Goal: Task Accomplishment & Management: Use online tool/utility

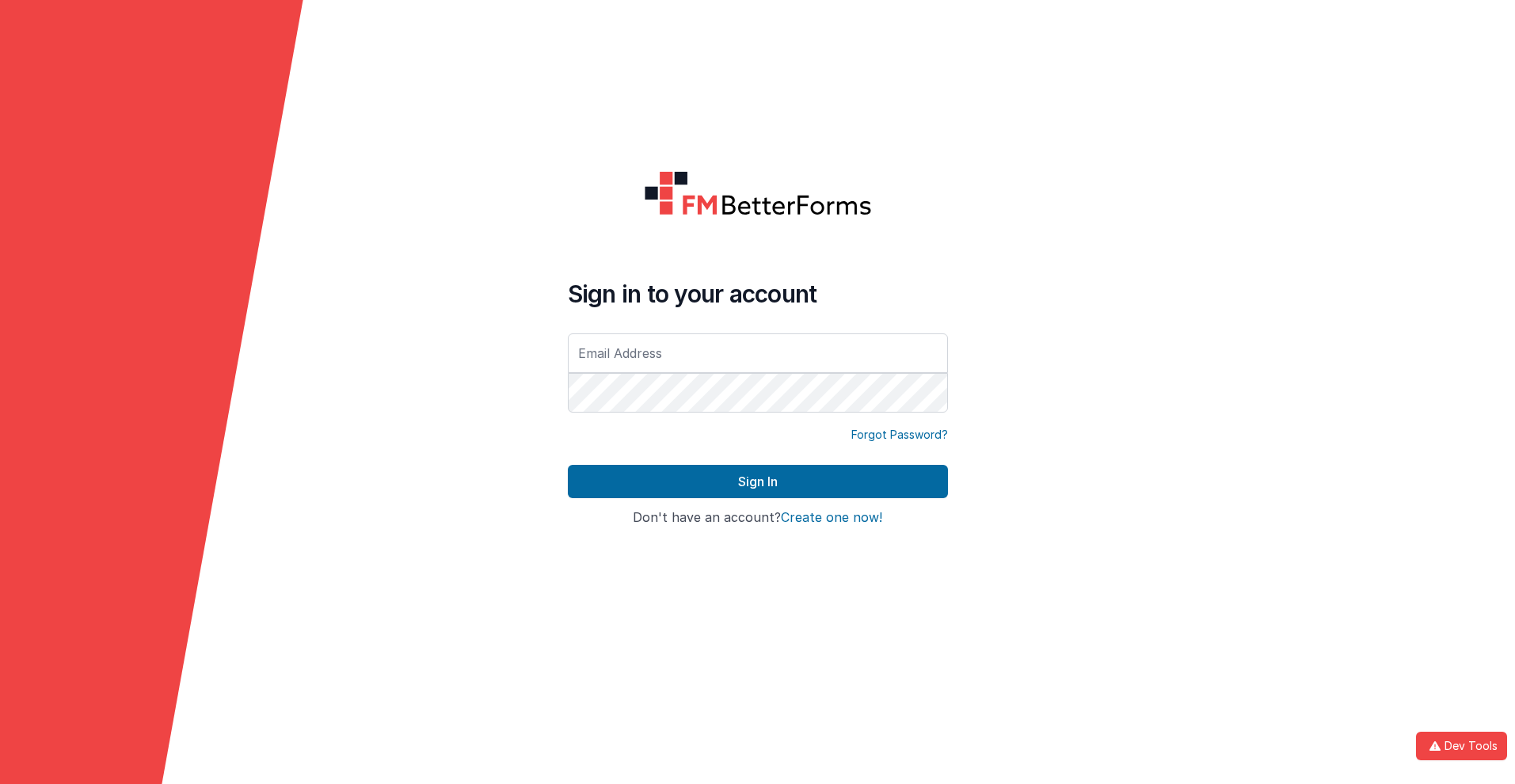
click at [758, 353] on input "text" at bounding box center [758, 353] width 381 height 39
type input "alexander@delfsengineering.ca"
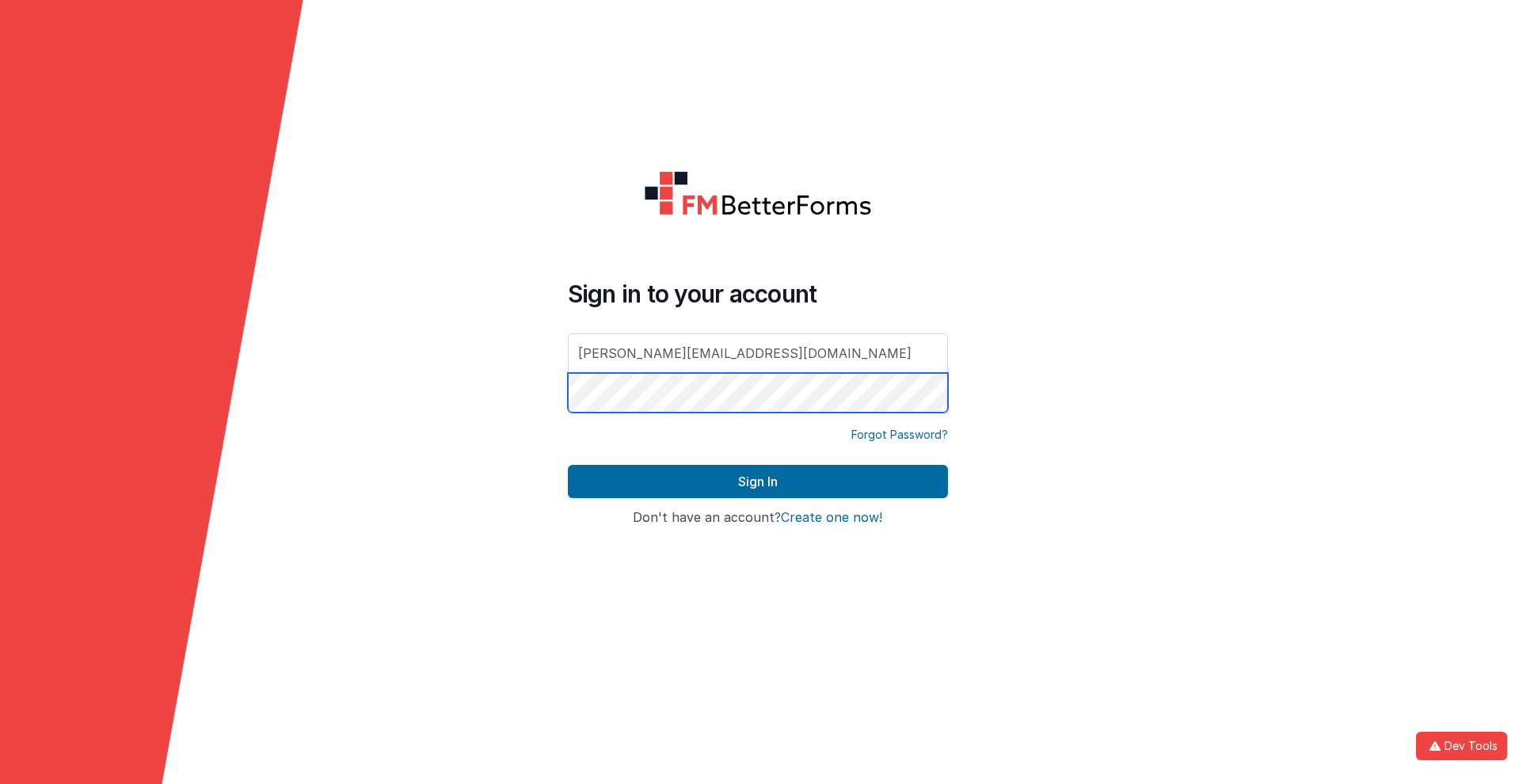
click at [568, 464] on button "Sign In" at bounding box center [758, 481] width 381 height 33
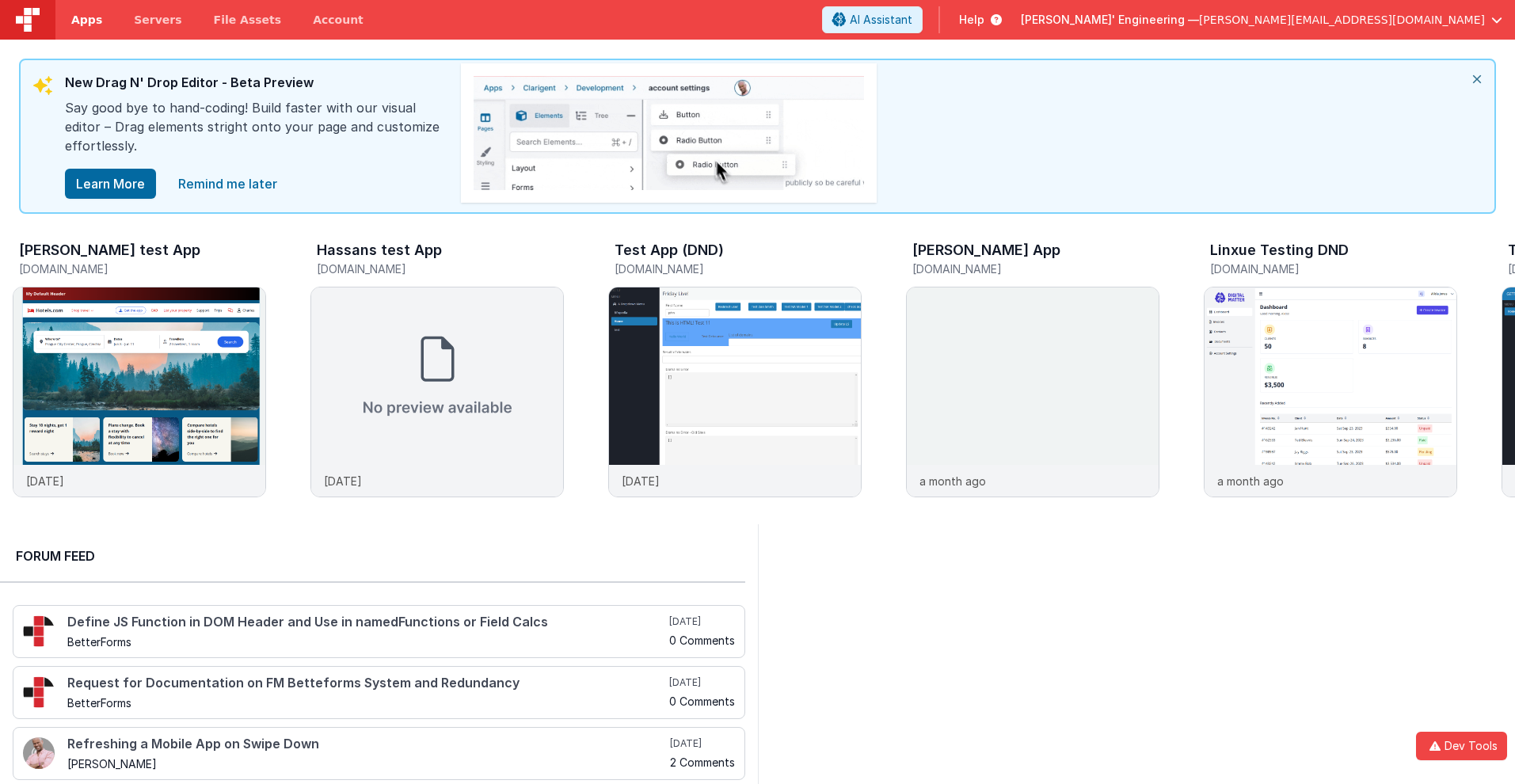
click at [86, 20] on span "Apps" at bounding box center [87, 20] width 30 height 16
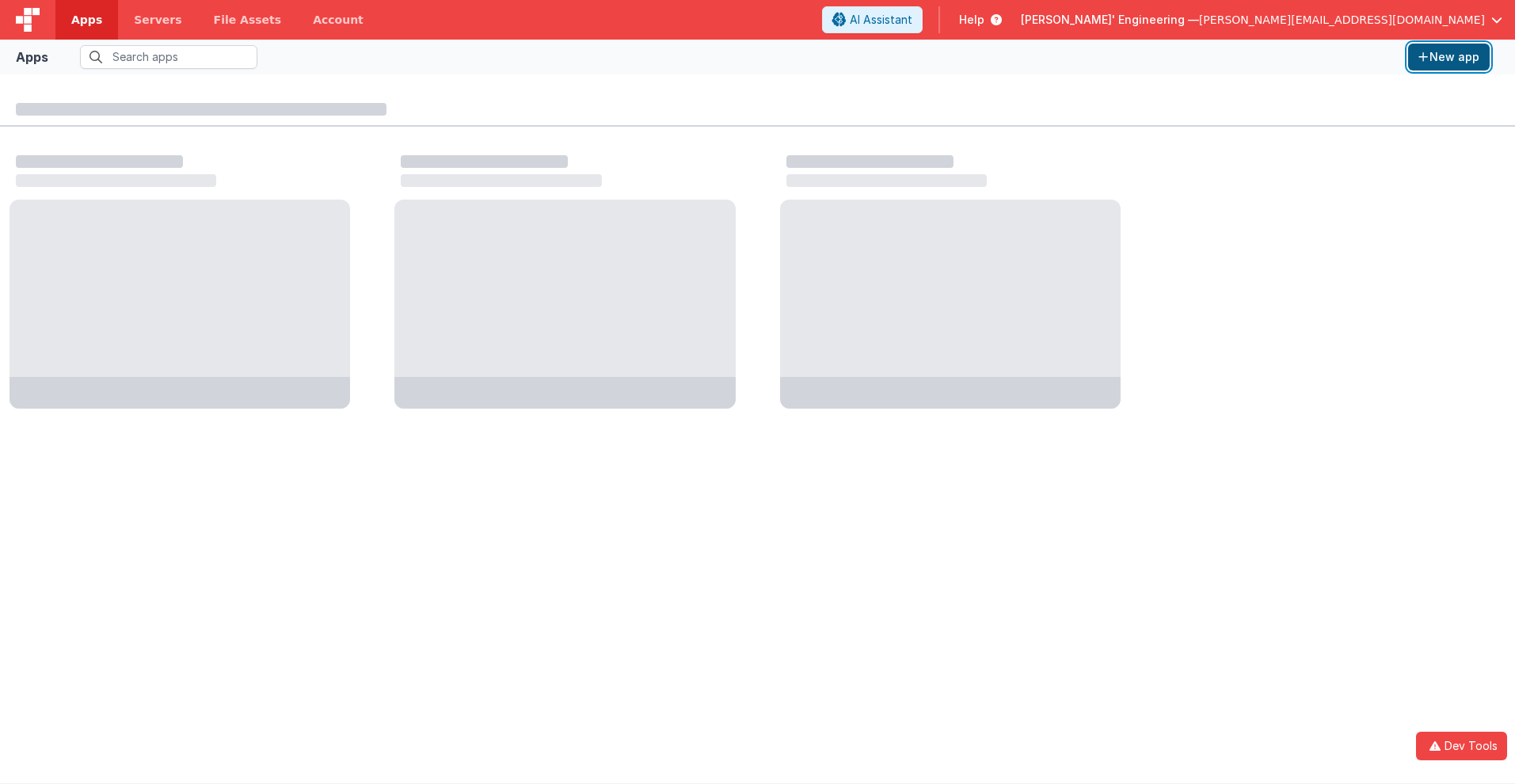
click at [1449, 57] on button "New app" at bounding box center [1449, 57] width 81 height 27
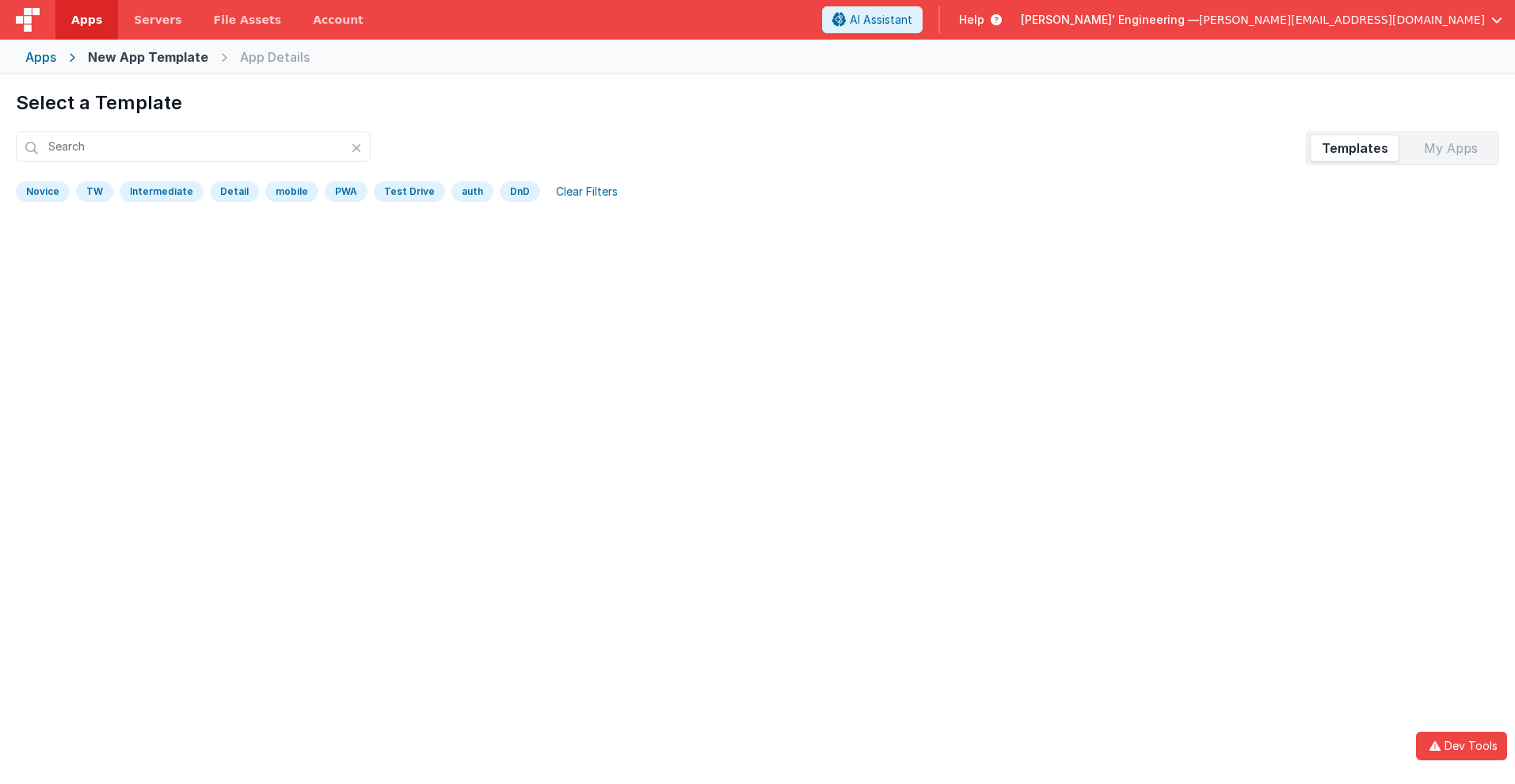
scroll to position [74, 0]
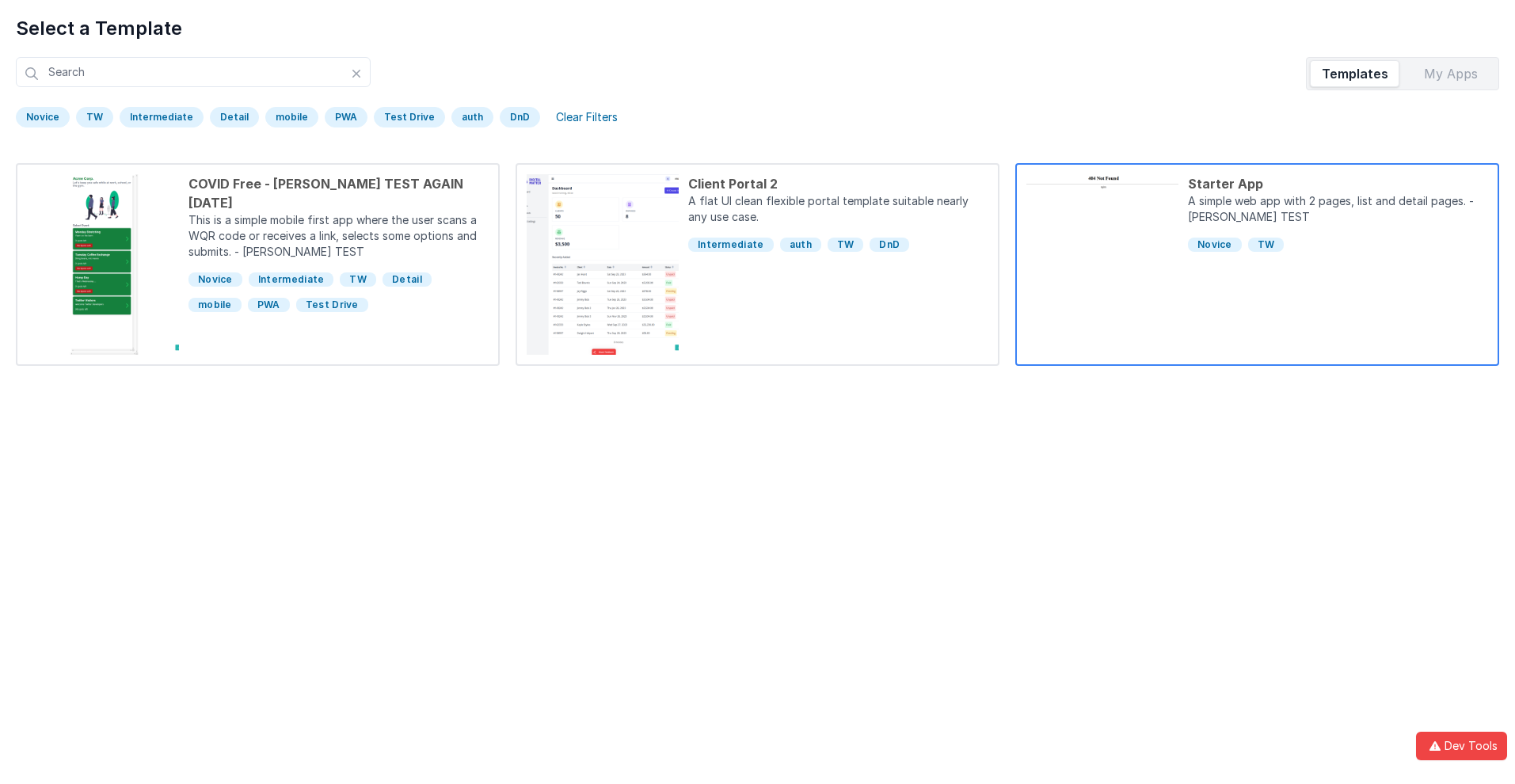
click at [1338, 183] on div "Starter App" at bounding box center [1338, 183] width 300 height 19
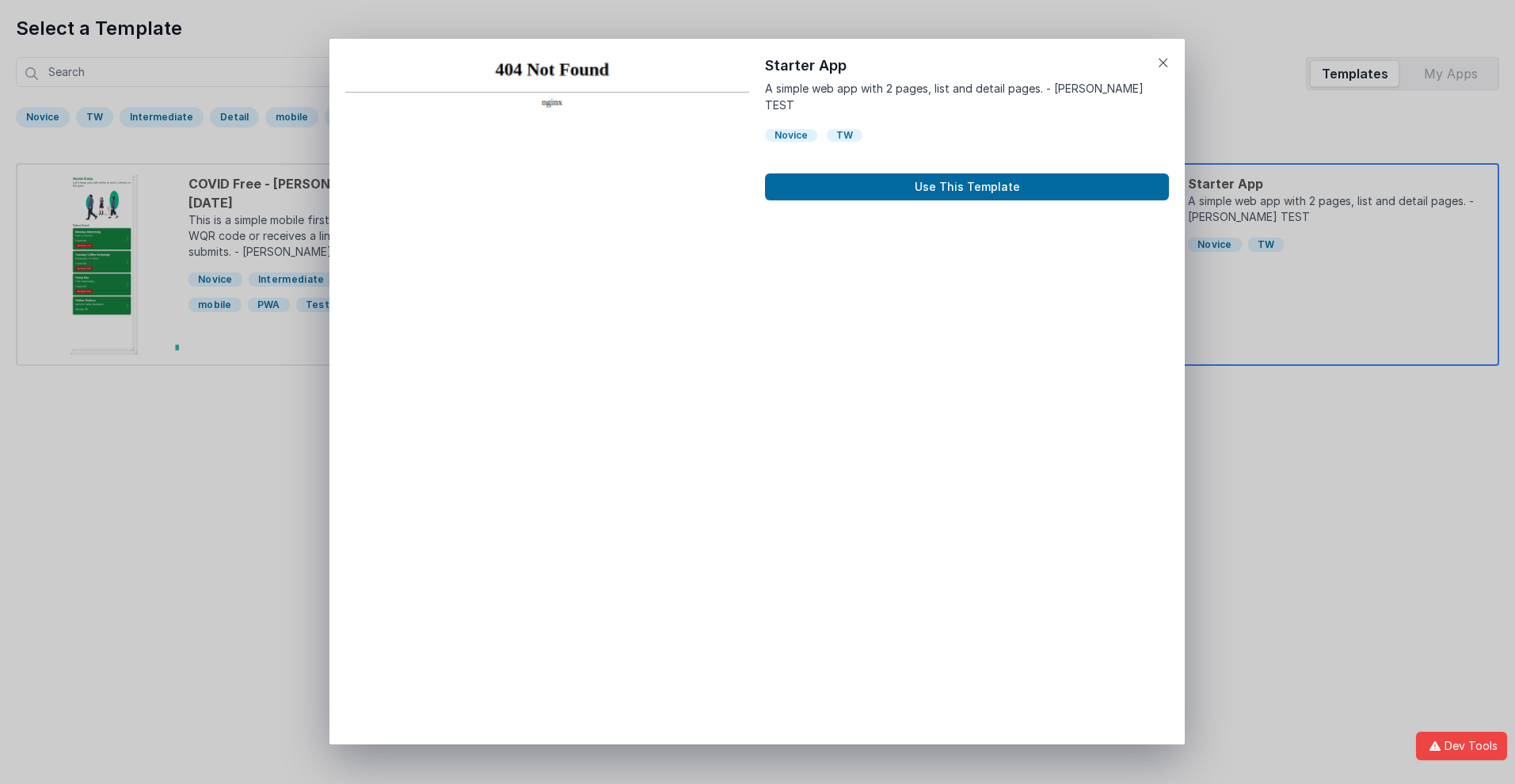
scroll to position [13, 0]
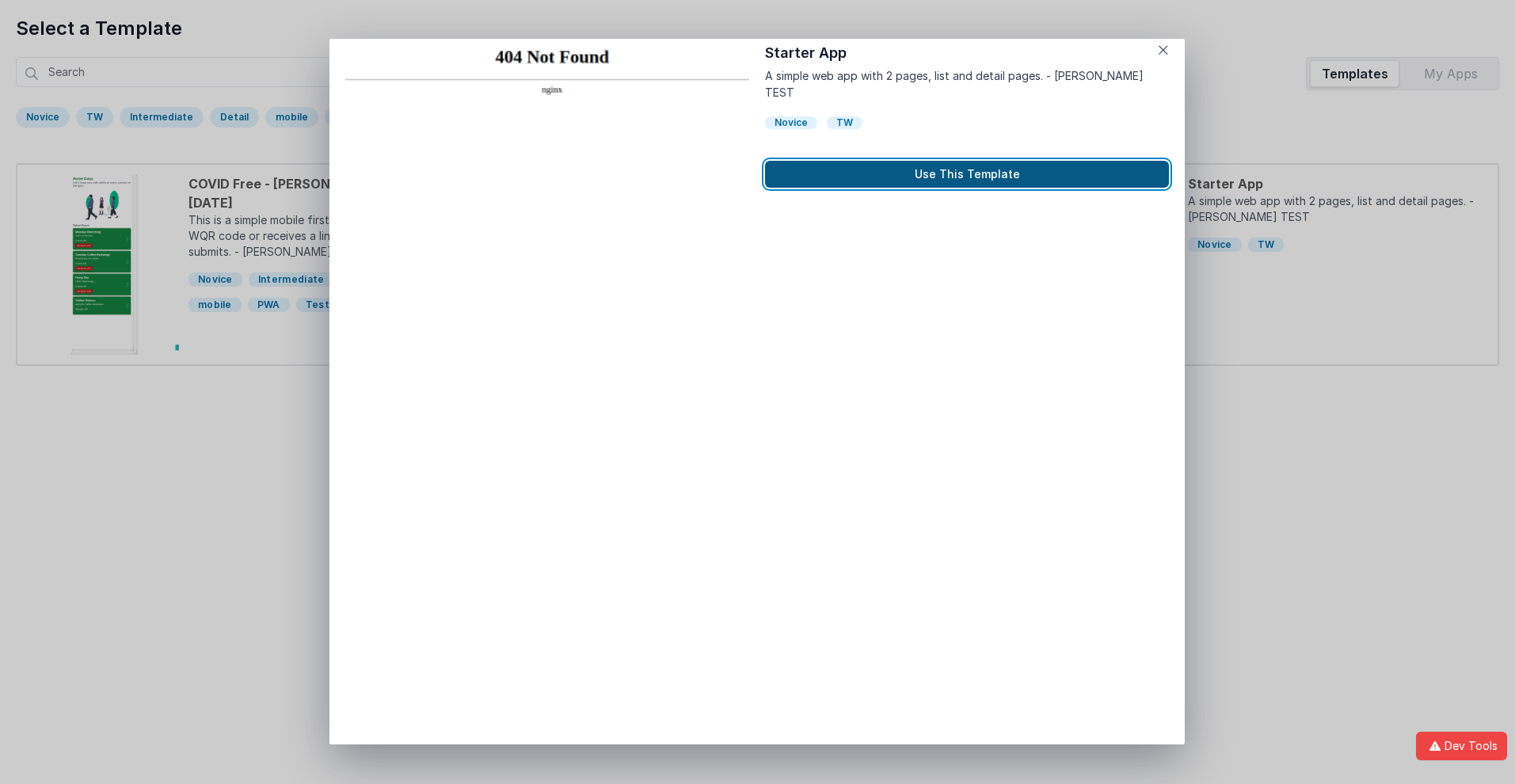
click at [967, 161] on button "Use This Template" at bounding box center [966, 175] width 404 height 27
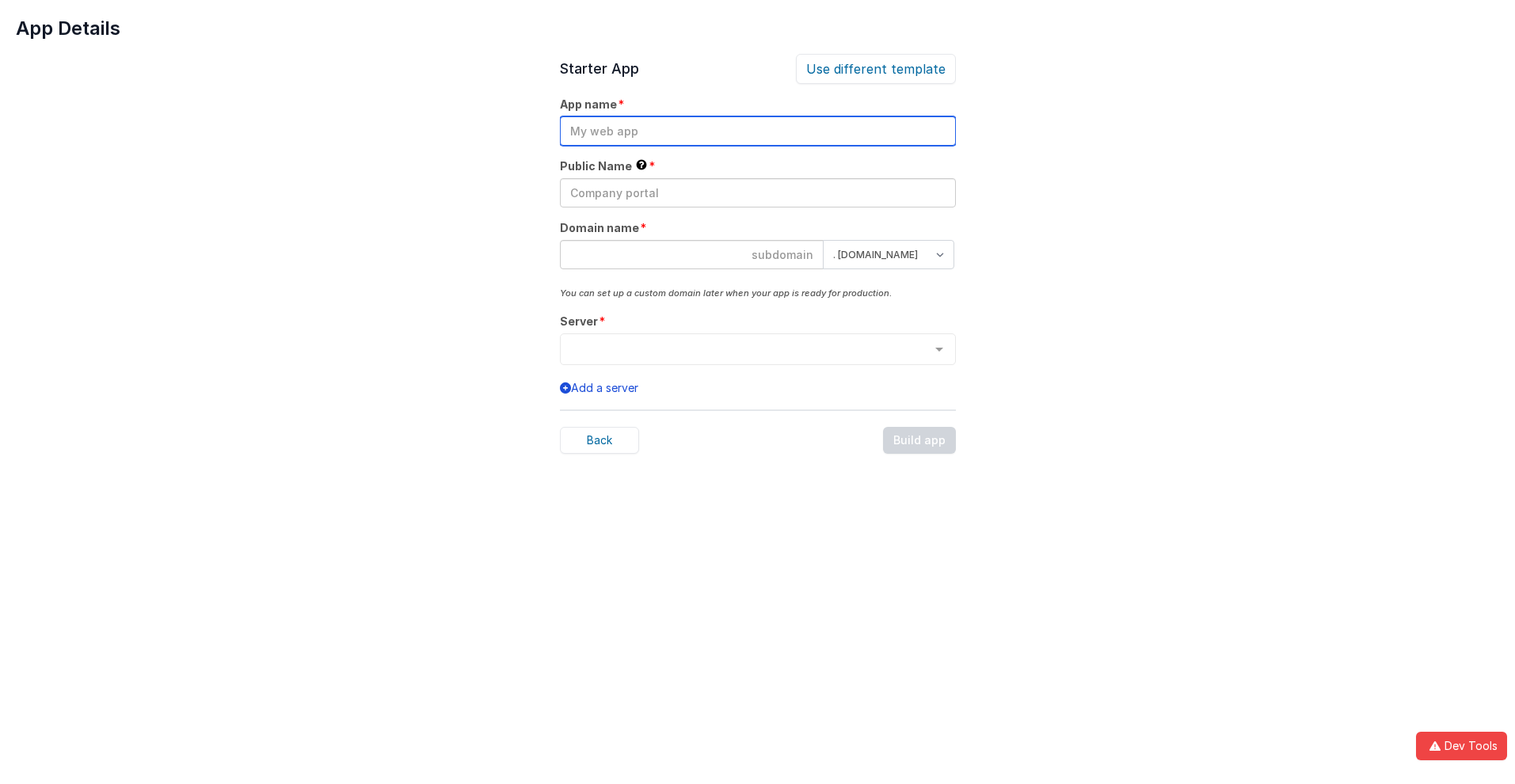
click at [758, 131] on input "text" at bounding box center [758, 131] width 396 height 30
type input "testapp131"
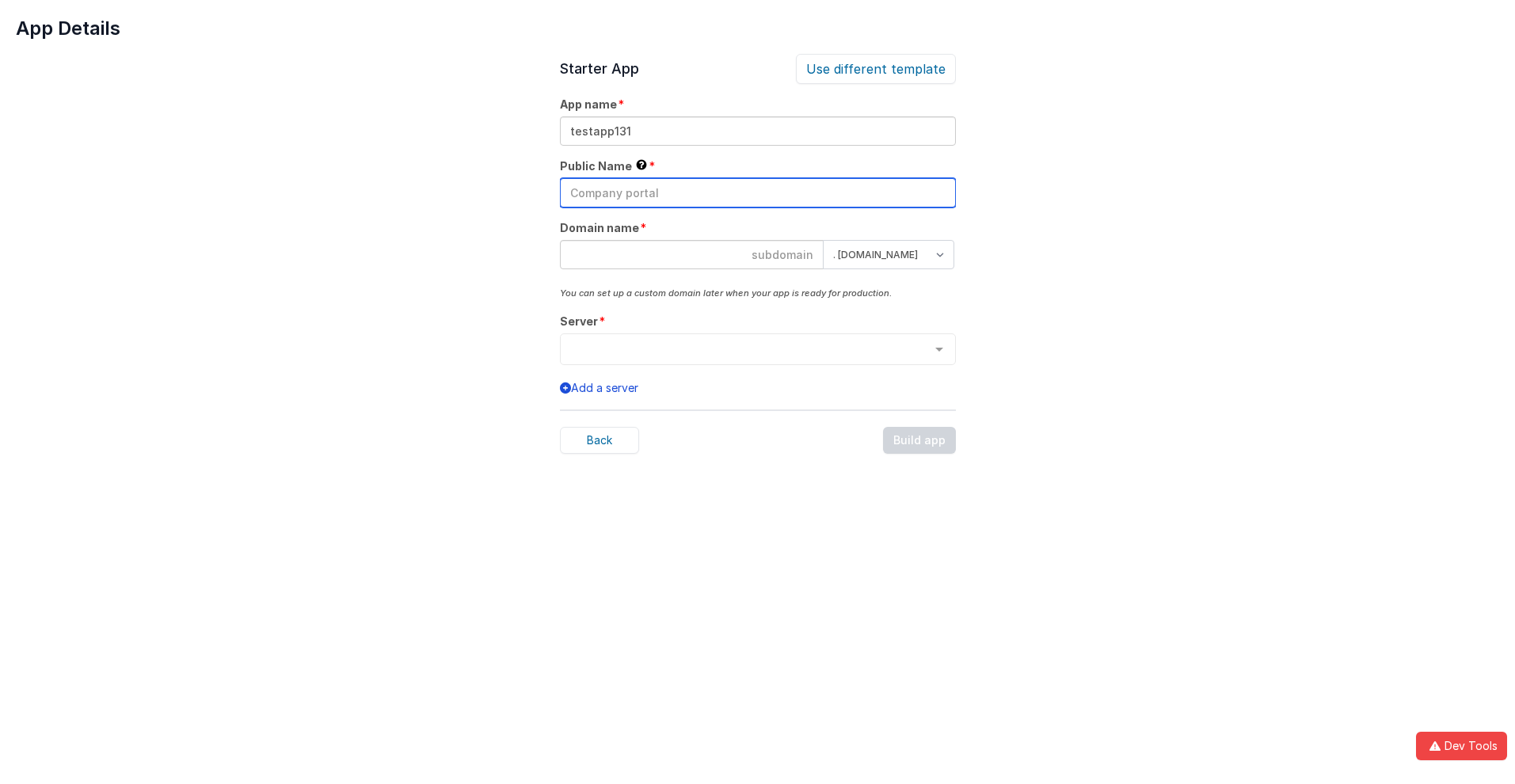
click at [758, 192] on input "text" at bounding box center [758, 192] width 396 height 30
type input "Test"
click at [691, 254] on input at bounding box center [691, 254] width 264 height 30
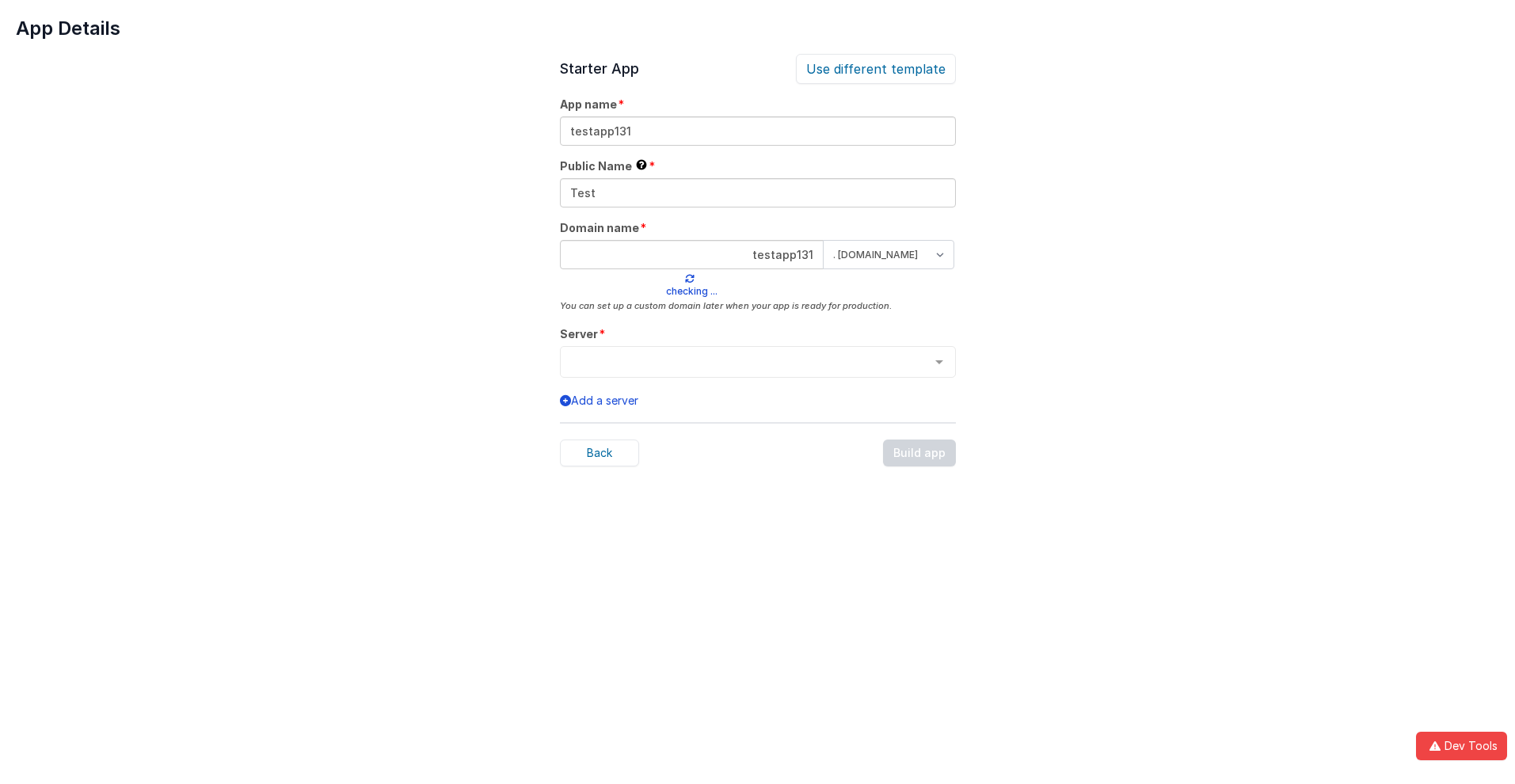
type input "testapp131"
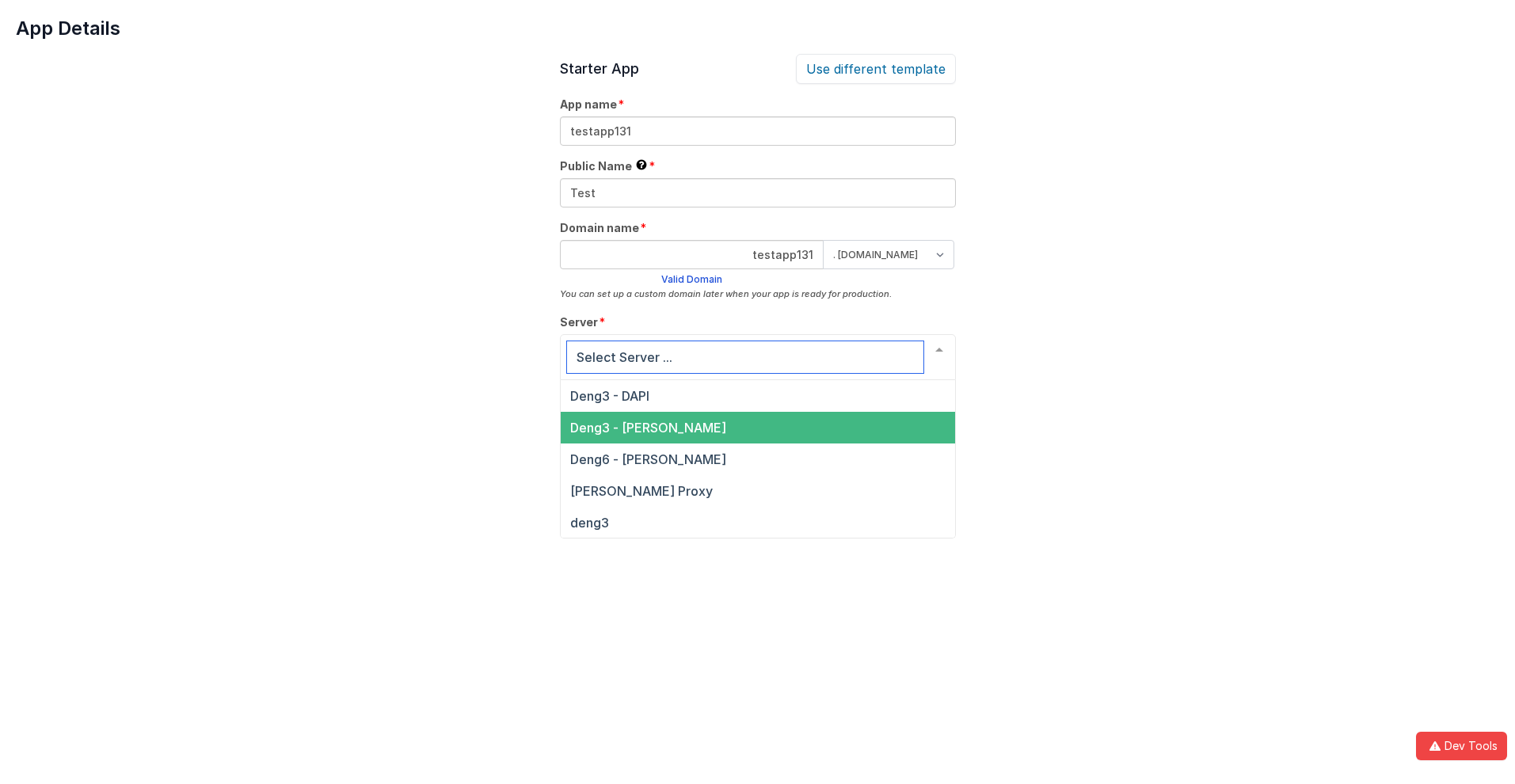
scroll to position [54, 0]
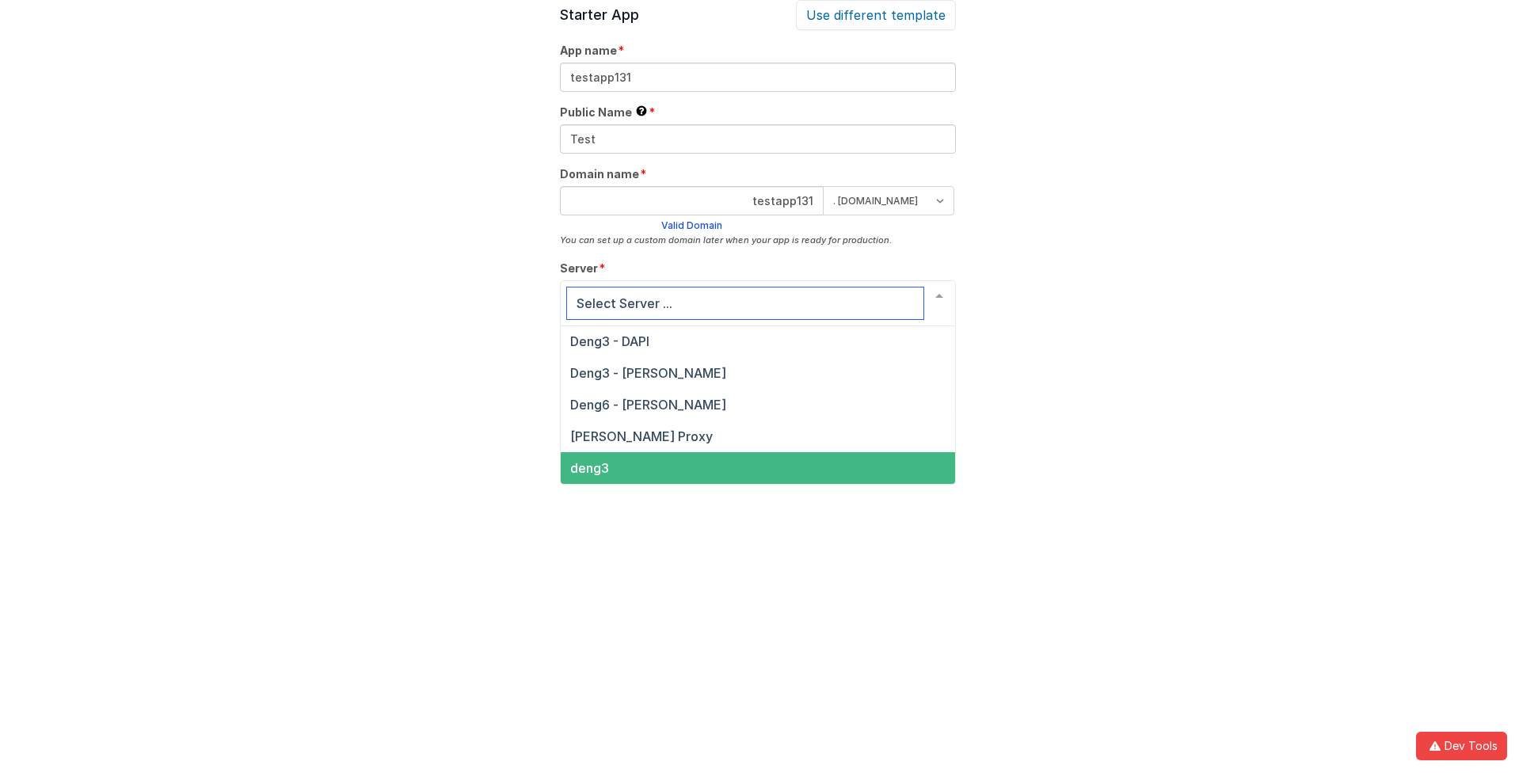
click at [588, 468] on span "deng3" at bounding box center [589, 468] width 39 height 16
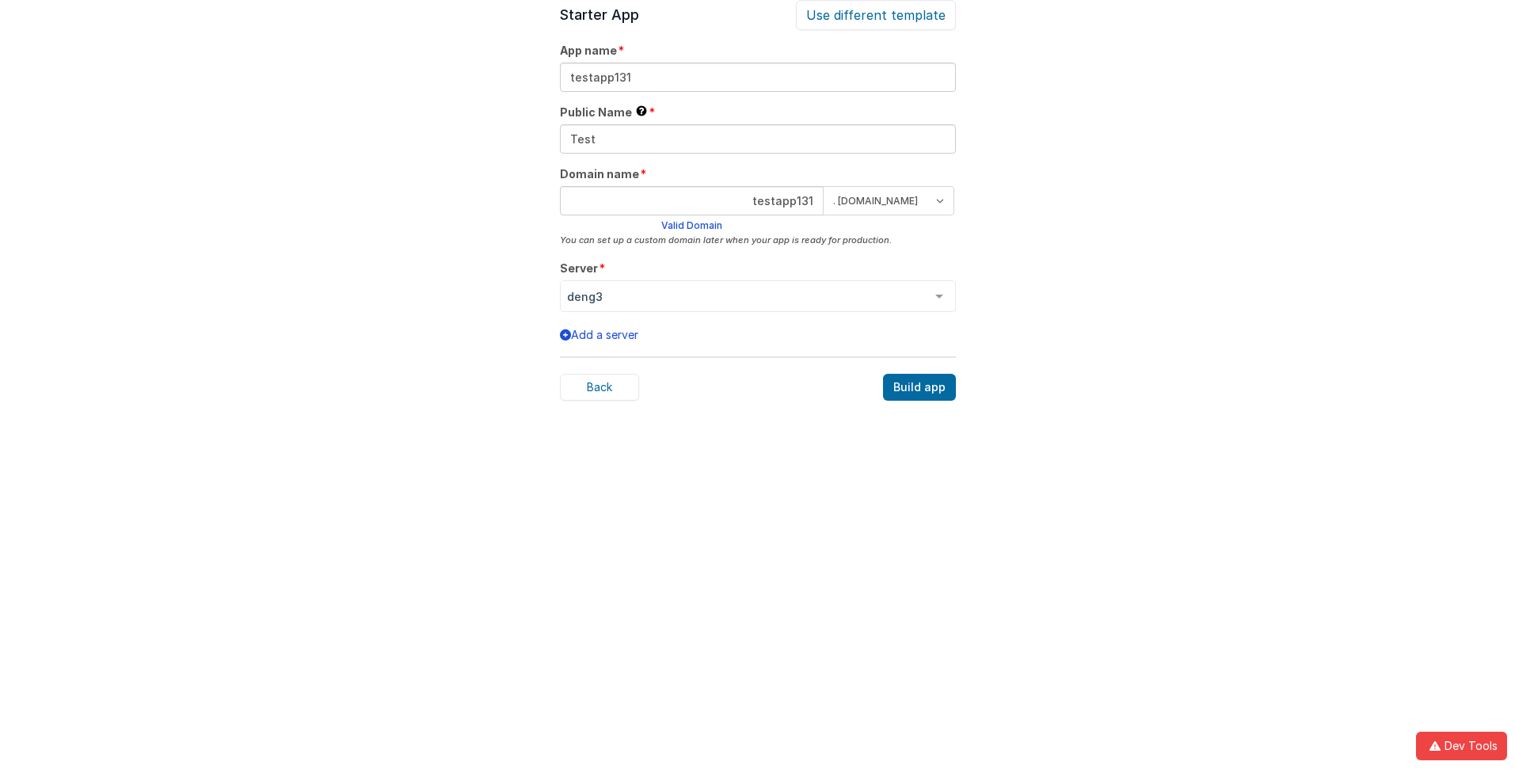
scroll to position [49, 0]
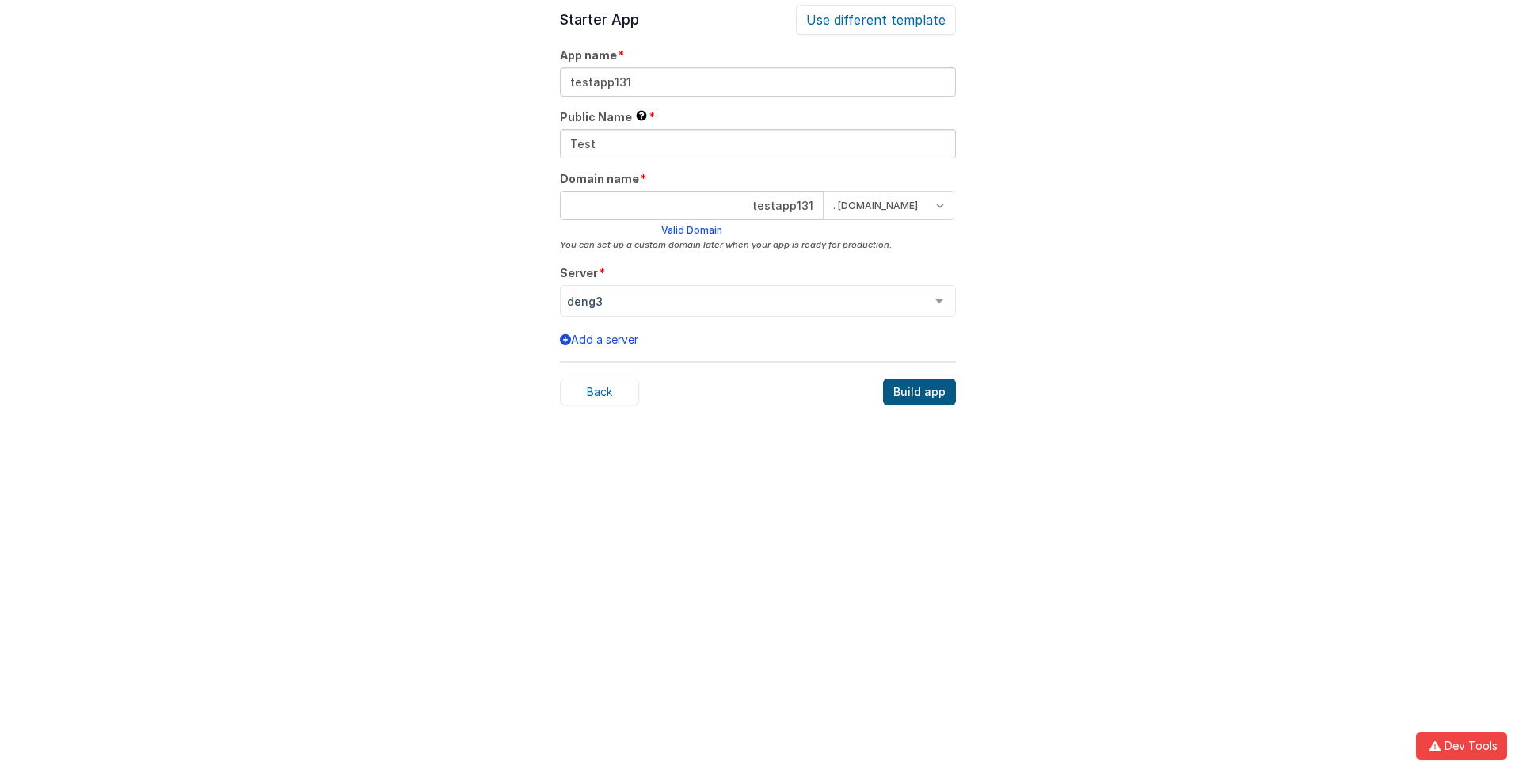
click at [920, 392] on div "Build app" at bounding box center [919, 392] width 73 height 27
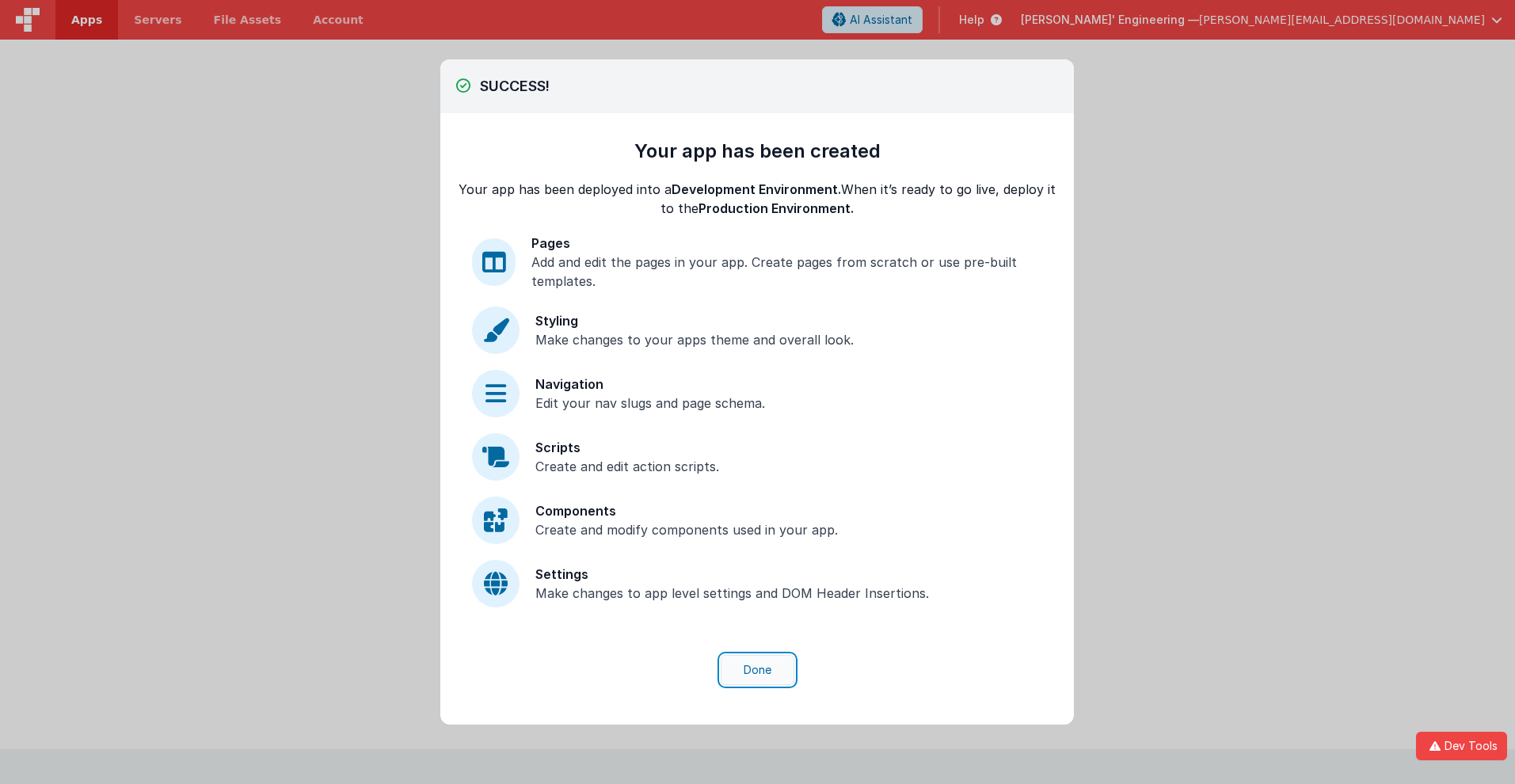
click at [758, 669] on button "Done" at bounding box center [758, 669] width 73 height 30
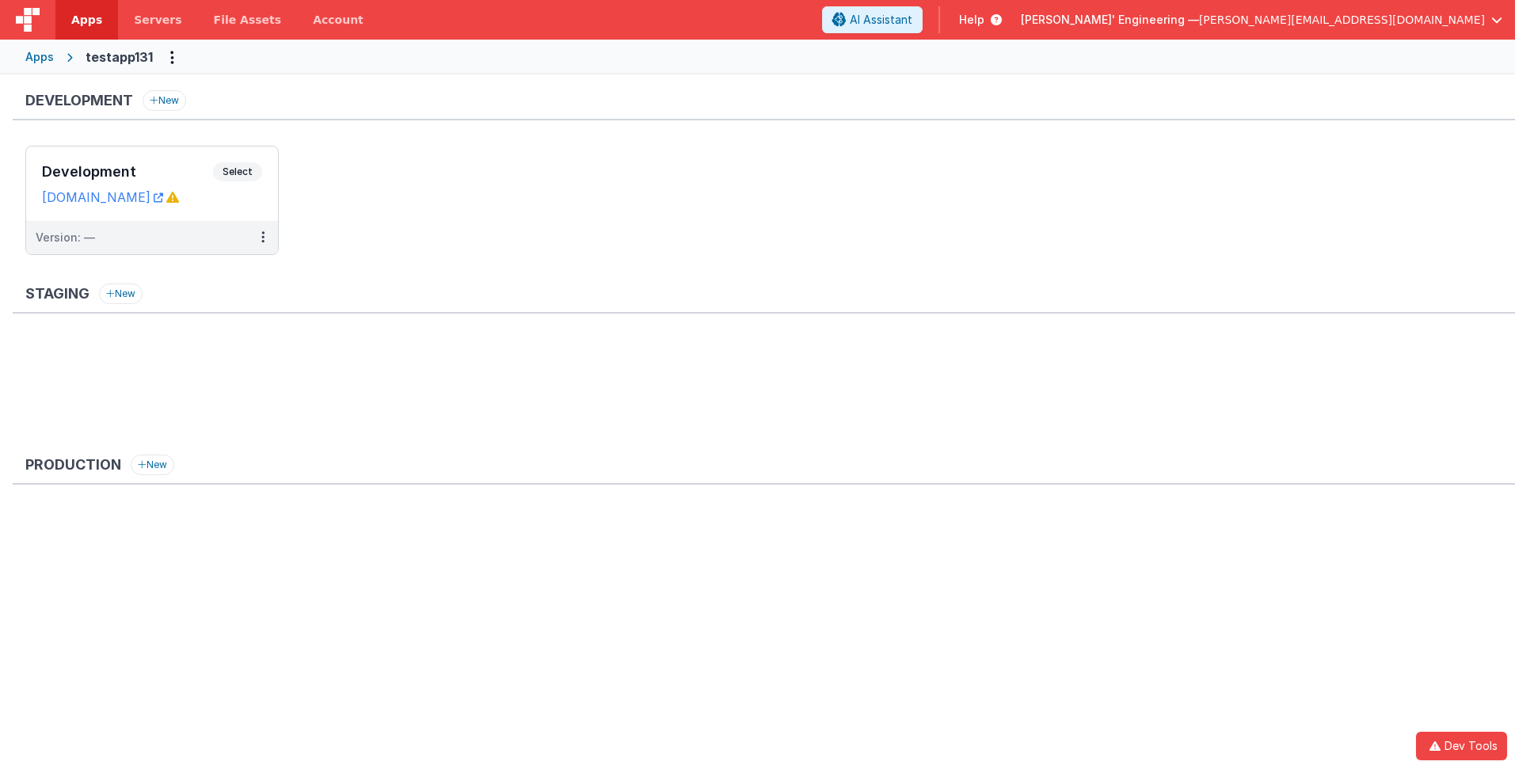
click at [86, 20] on span "Apps" at bounding box center [87, 20] width 30 height 16
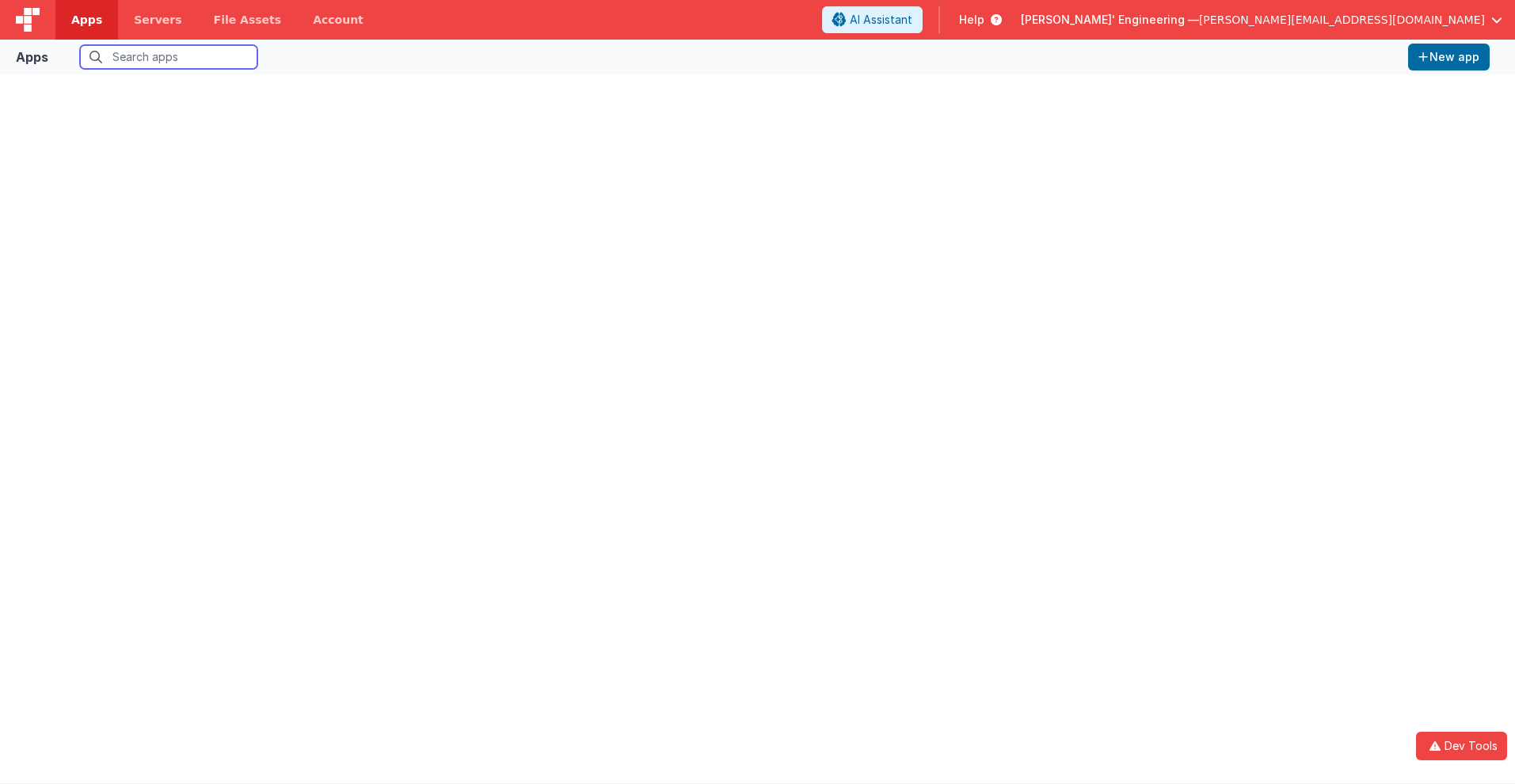
click at [168, 57] on input "text" at bounding box center [168, 56] width 177 height 24
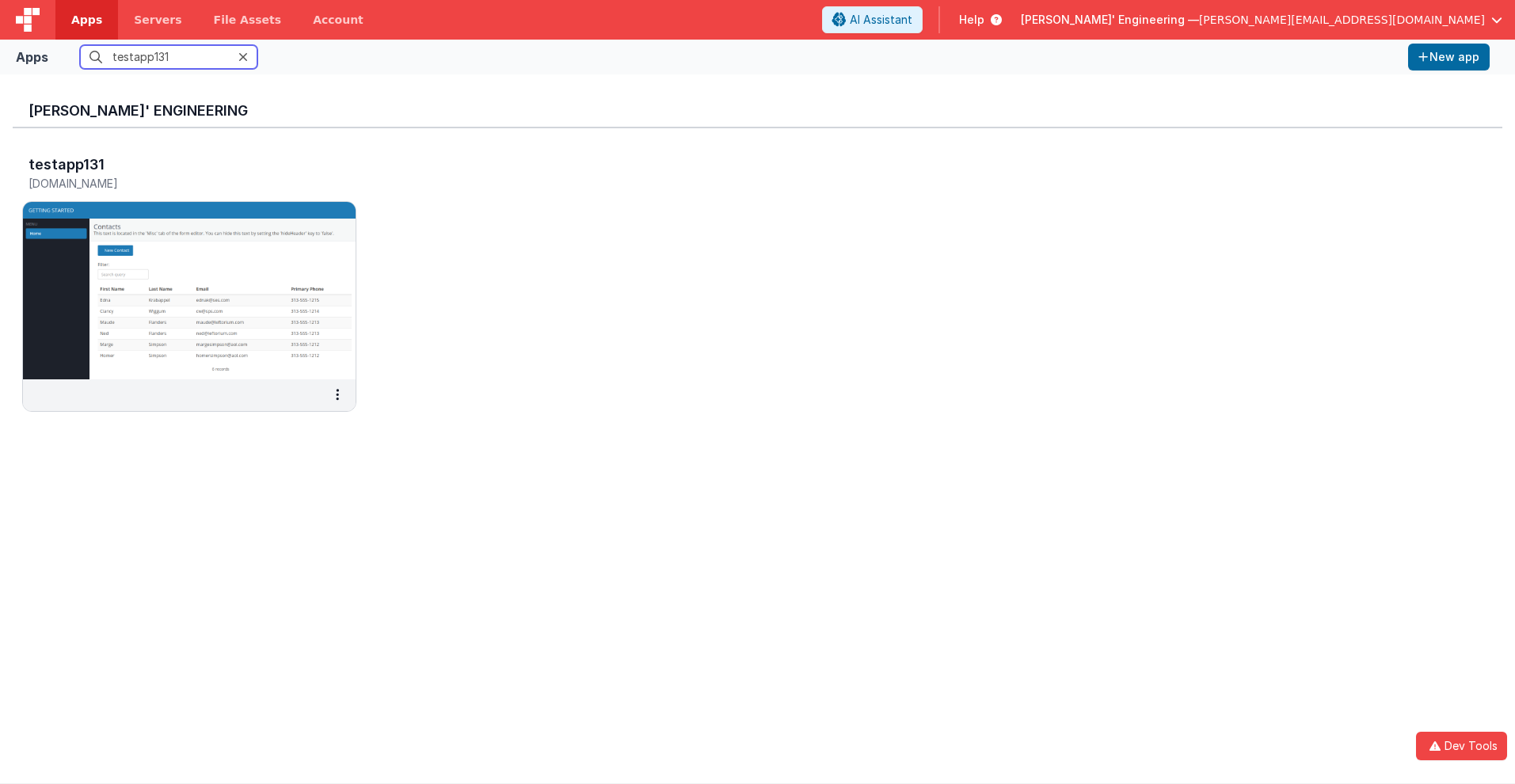
scroll to position [13, 0]
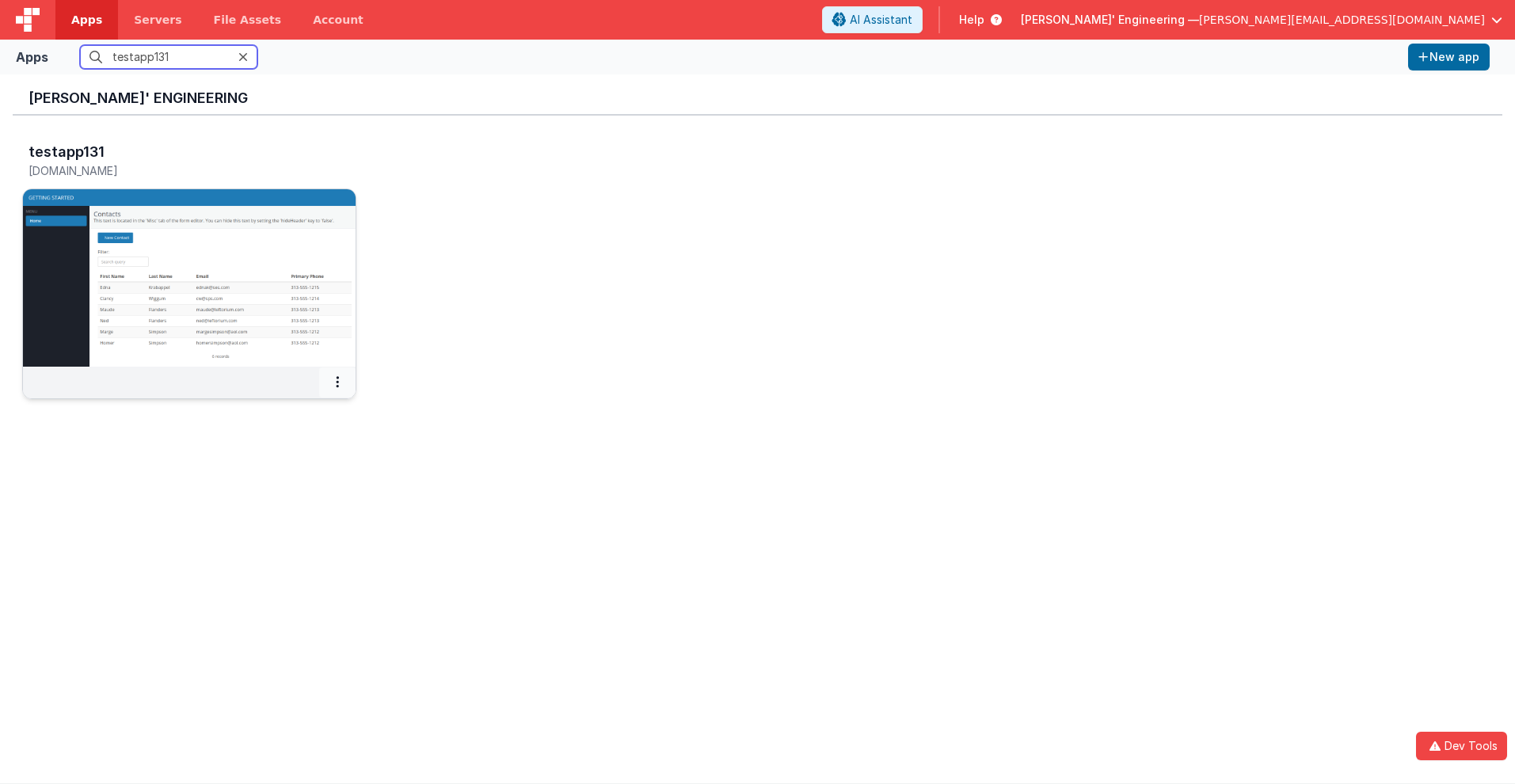
type input "testapp131"
click at [338, 381] on icon at bounding box center [338, 381] width 4 height 1
click at [300, 413] on link "Settings" at bounding box center [302, 413] width 109 height 29
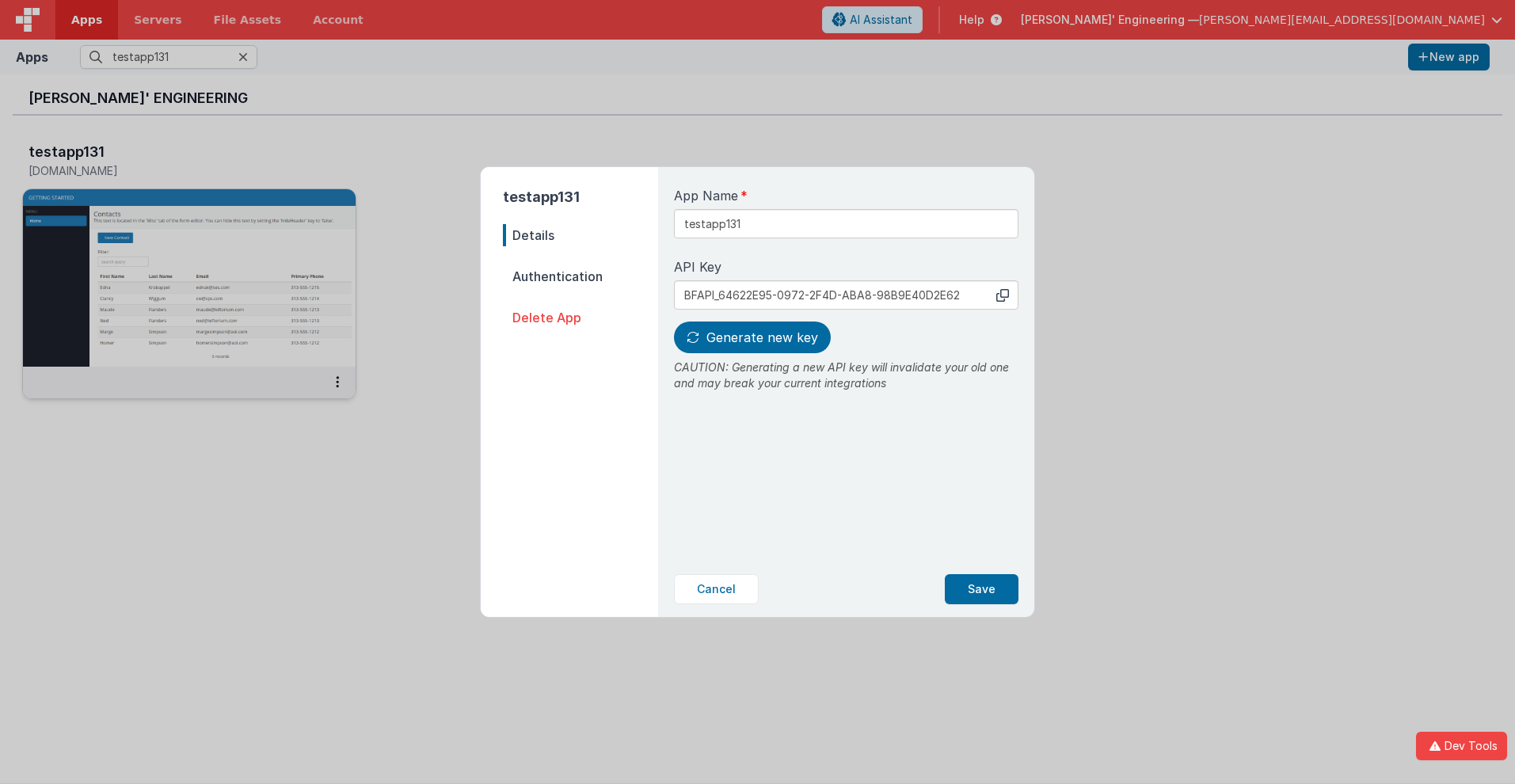
click at [580, 235] on span "Details" at bounding box center [580, 234] width 155 height 22
click at [792, 217] on input "testapp131" at bounding box center [846, 223] width 345 height 30
click at [1003, 294] on icon at bounding box center [1003, 295] width 13 height 13
click at [750, 337] on span "Generate new key" at bounding box center [762, 337] width 112 height 16
type input "BFAPI_5E5AD402-ADAC-7A43-9777-31C86D89C91C"
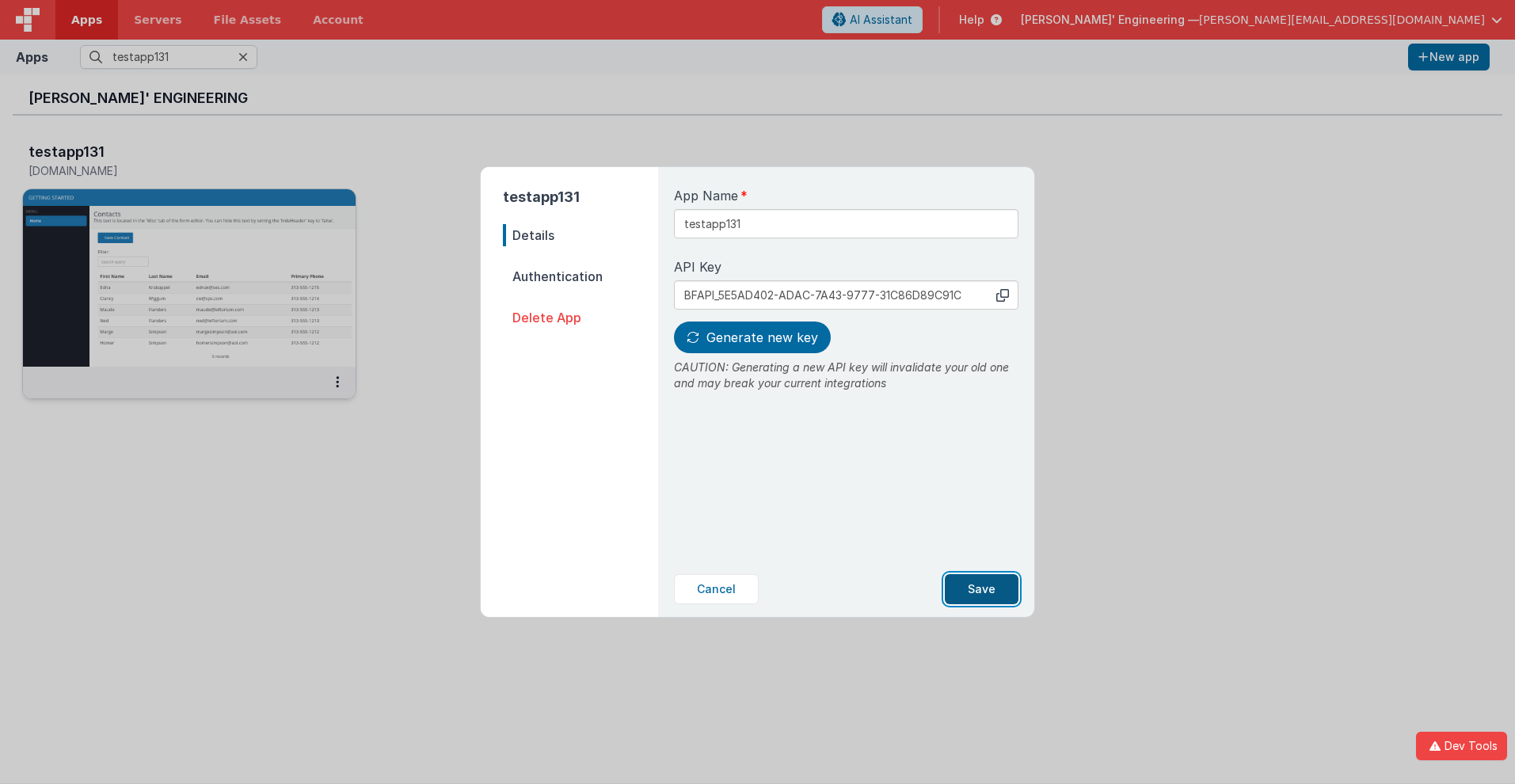
click at [982, 589] on button "Save" at bounding box center [981, 589] width 73 height 30
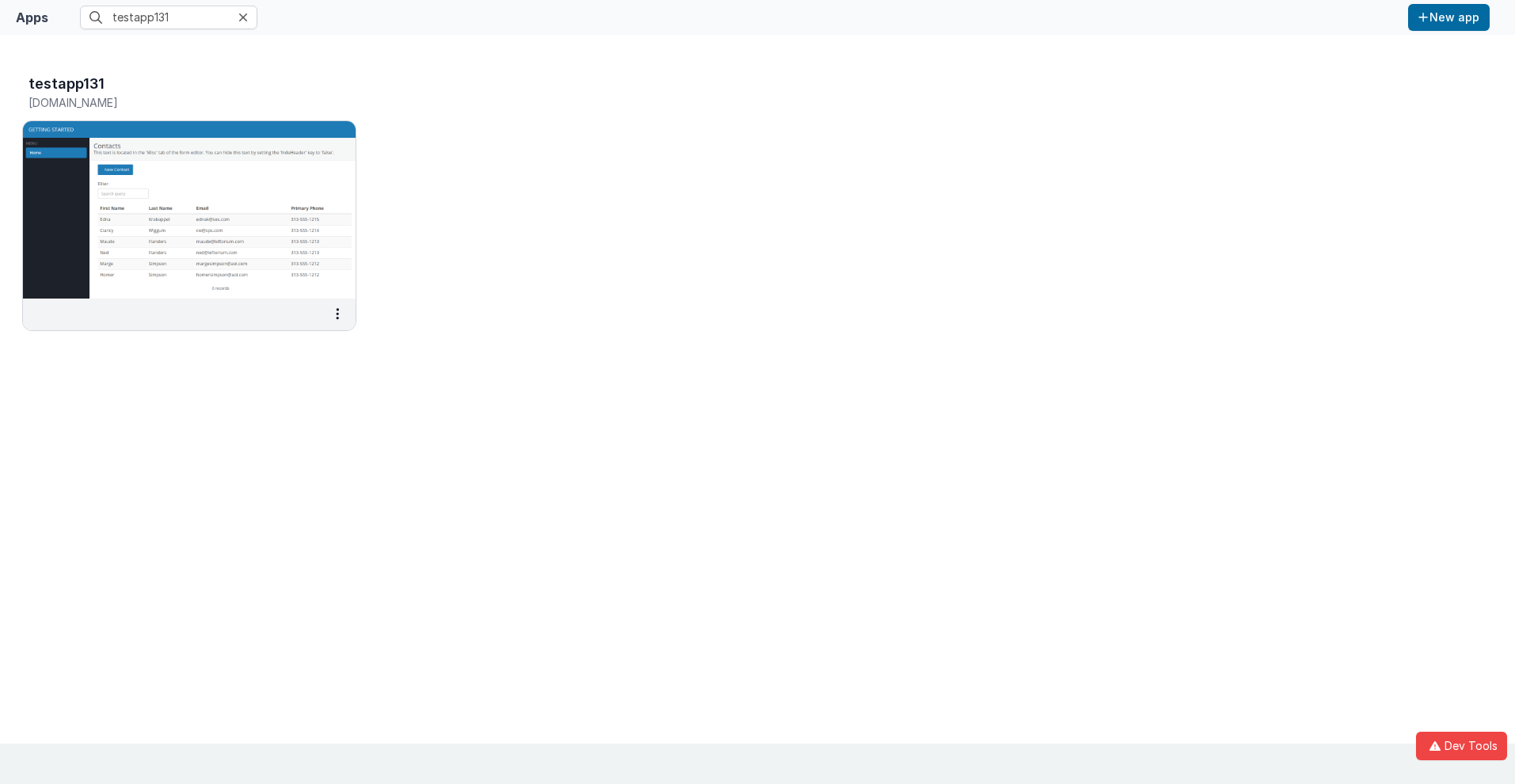
click at [168, 17] on input "testapp131" at bounding box center [168, 17] width 177 height 24
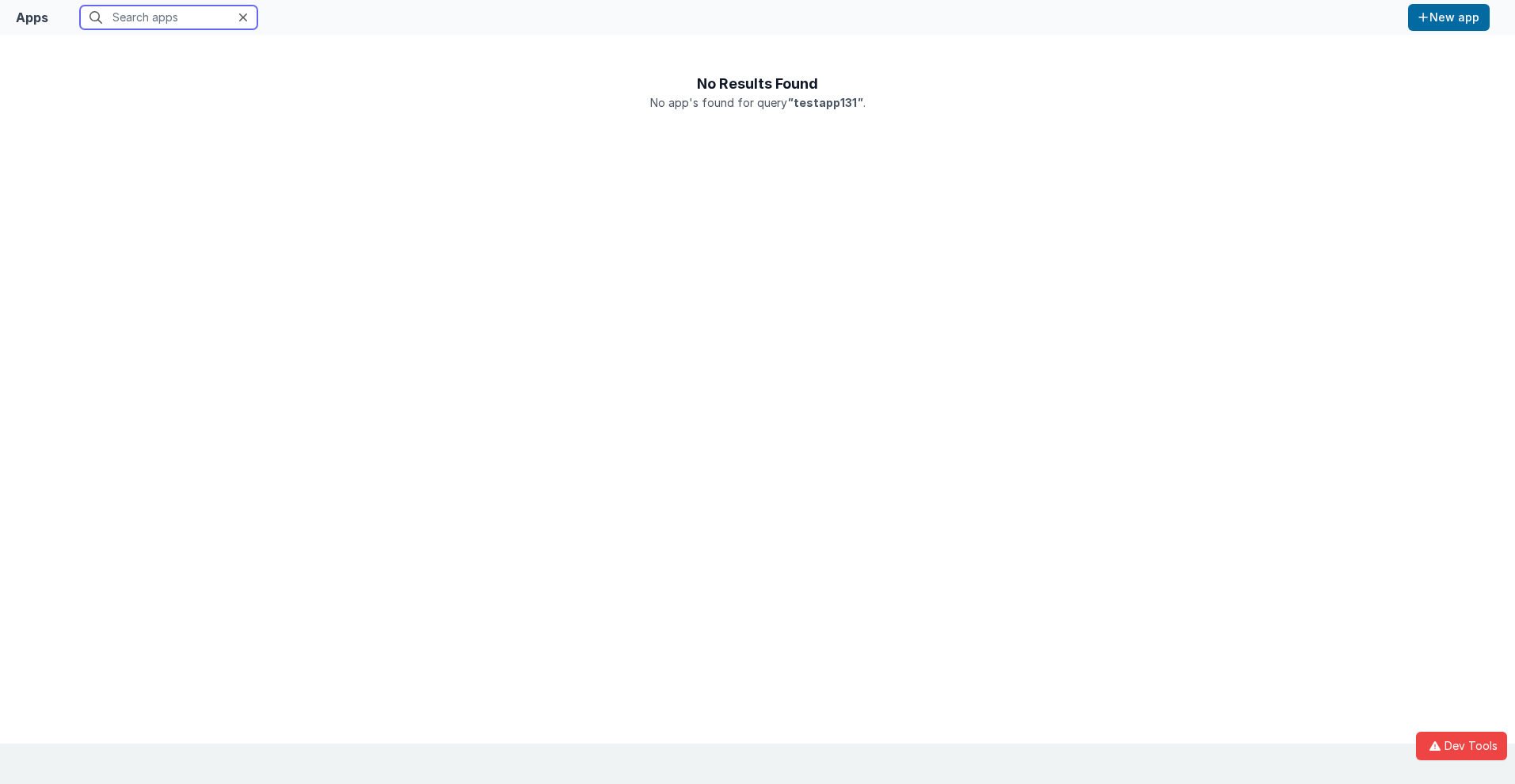
click at [168, 17] on input "text" at bounding box center [168, 17] width 177 height 24
type input "testapp131"
click at [1449, 17] on button "New app" at bounding box center [1449, 17] width 81 height 27
